Goal: Consume media (video, audio)

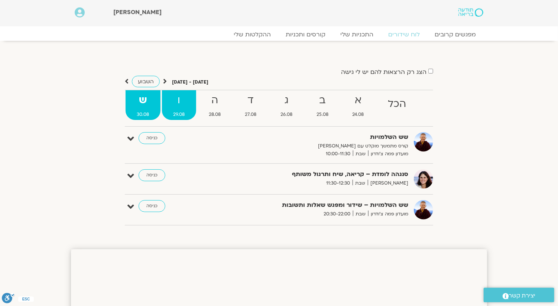
click at [179, 110] on link "ו 29.08" at bounding box center [179, 105] width 34 height 30
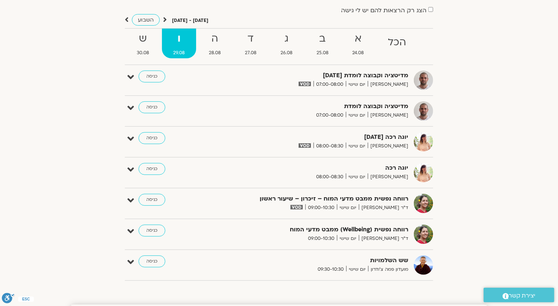
scroll to position [74, 0]
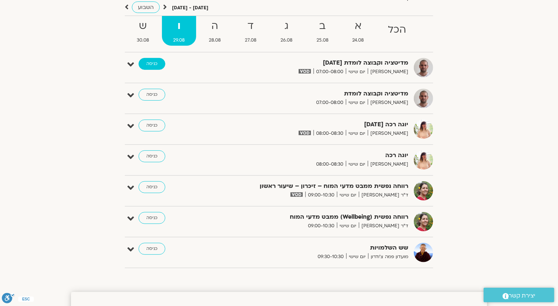
click at [153, 65] on link "כניסה" at bounding box center [152, 64] width 27 height 12
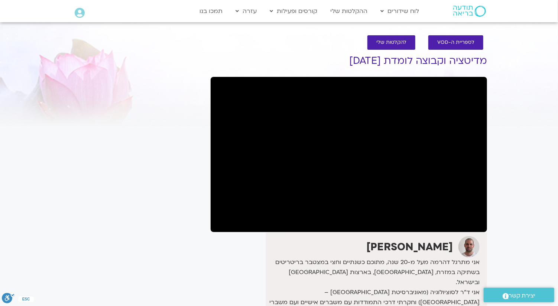
click at [386, 242] on div "[PERSON_NAME]" at bounding box center [374, 246] width 212 height 21
